Goal: Task Accomplishment & Management: Use online tool/utility

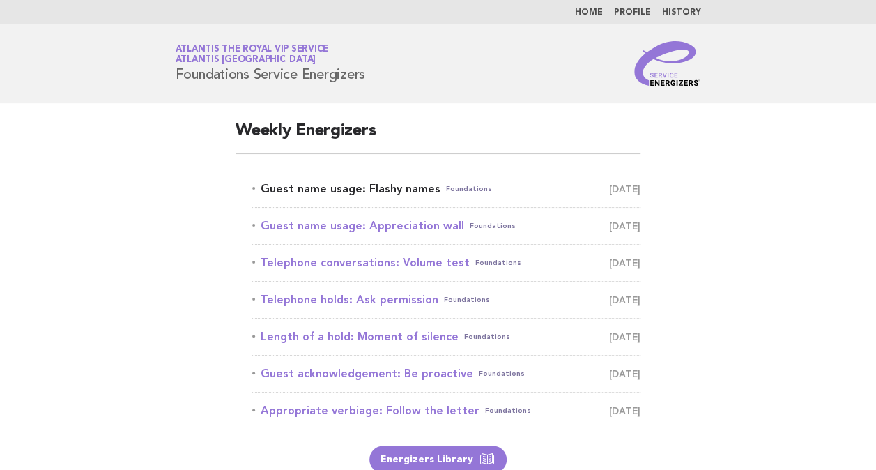
click at [399, 185] on link "Guest name usage: Flashy names Foundations [DATE]" at bounding box center [446, 189] width 388 height 20
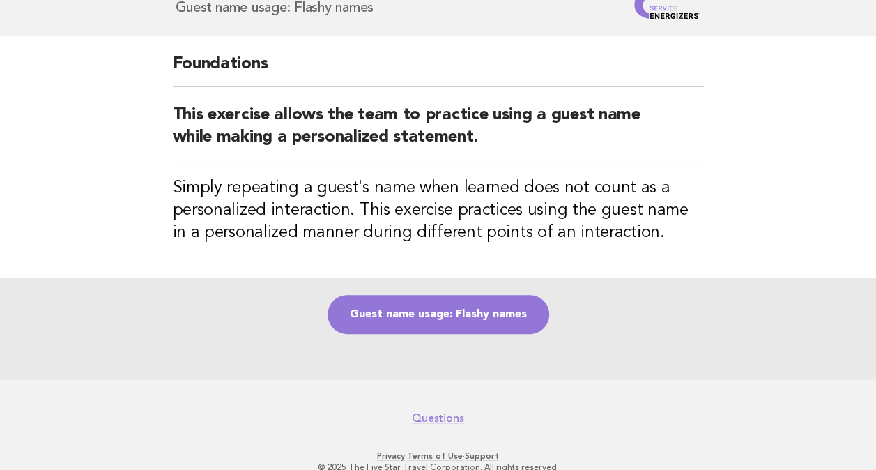
scroll to position [95, 0]
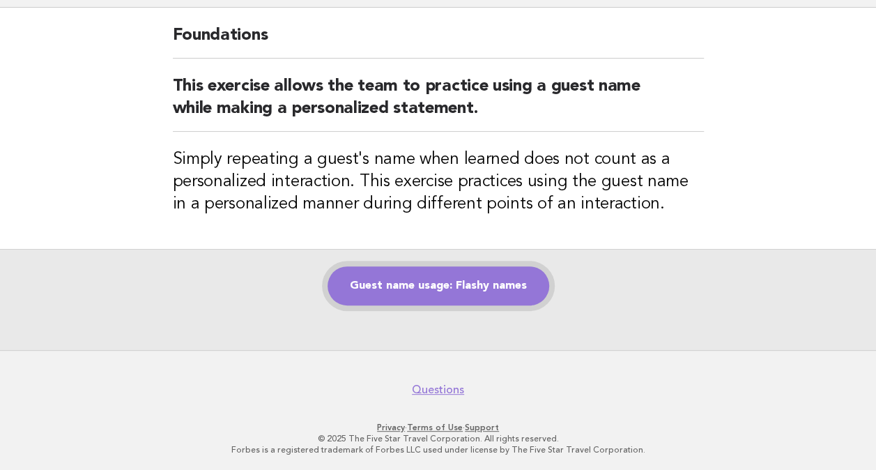
click at [482, 282] on link "Guest name usage: Flashy names" at bounding box center [438, 285] width 222 height 39
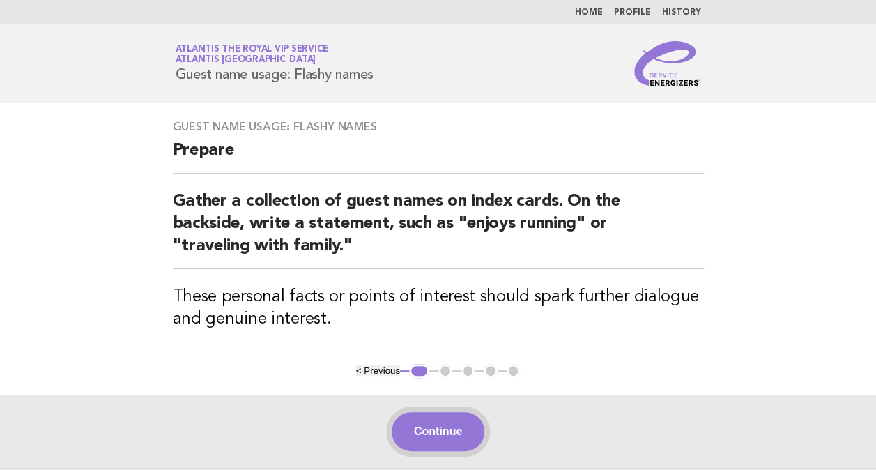
click at [445, 417] on button "Continue" at bounding box center [438, 431] width 93 height 39
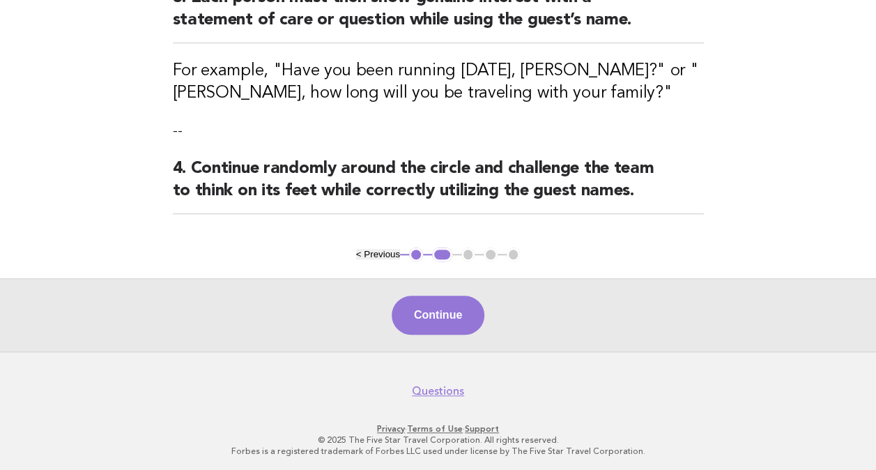
scroll to position [422, 0]
click at [440, 298] on button "Continue" at bounding box center [438, 314] width 93 height 39
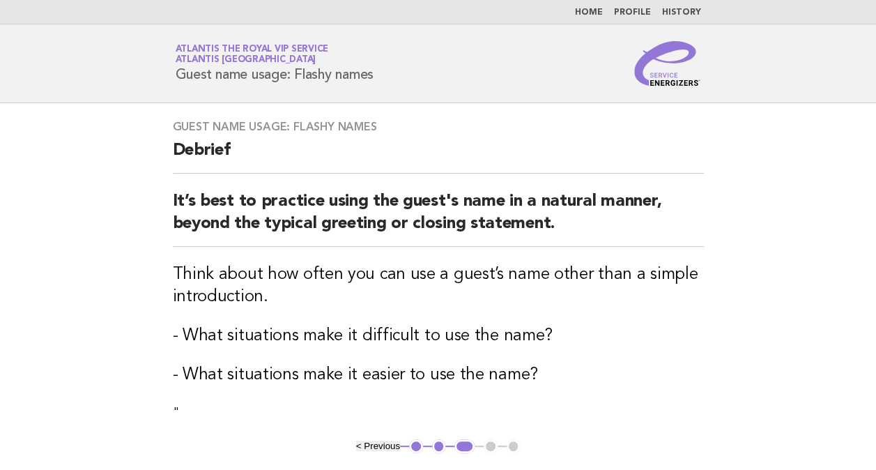
scroll to position [186, 0]
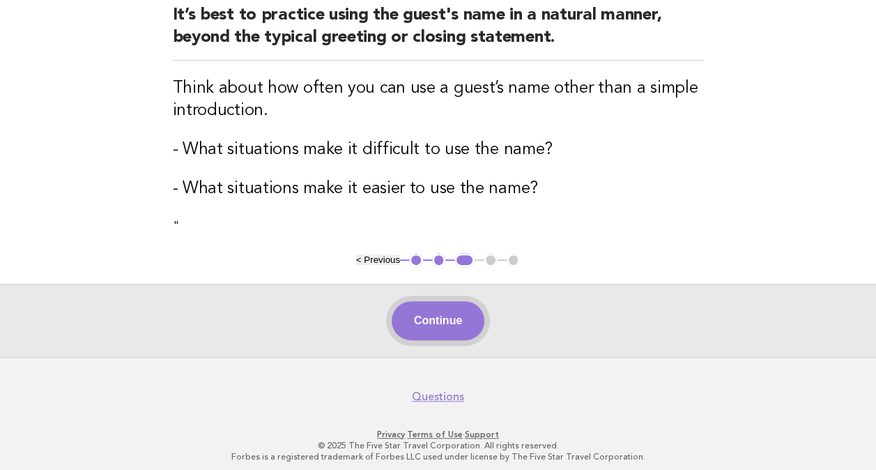
click at [457, 325] on button "Continue" at bounding box center [438, 320] width 93 height 39
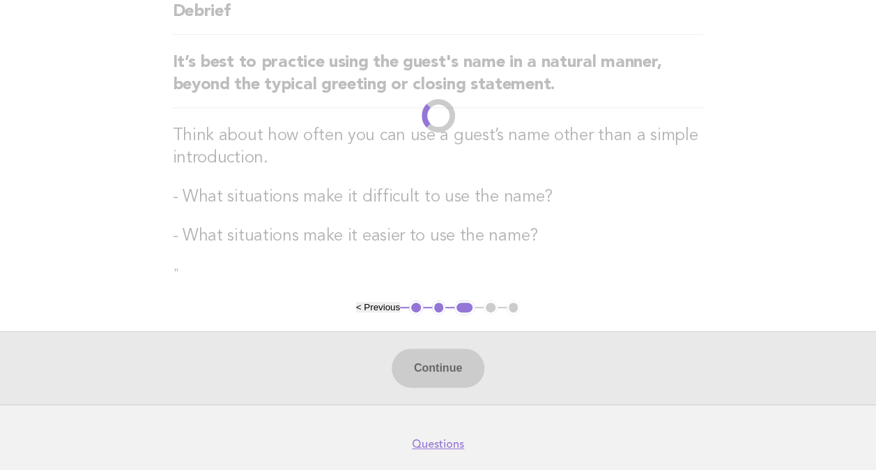
scroll to position [0, 0]
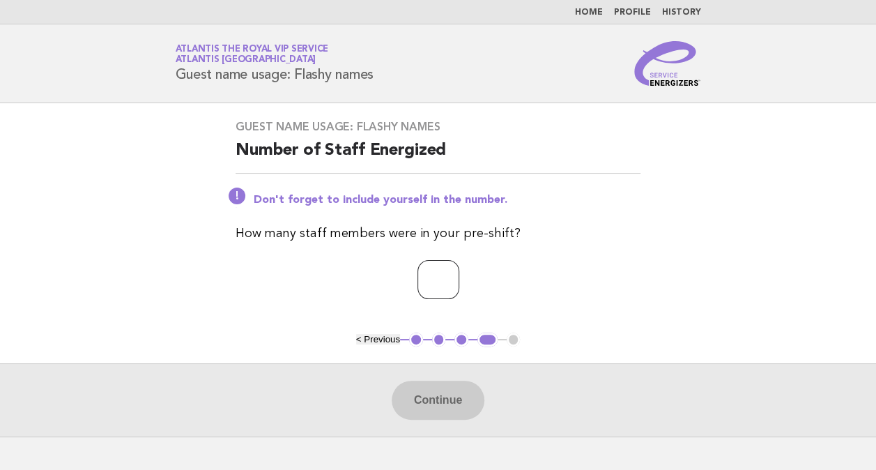
click at [449, 279] on input "number" at bounding box center [438, 279] width 42 height 39
type input "*"
click at [437, 391] on button "Continue" at bounding box center [438, 399] width 93 height 39
